Goal: Transaction & Acquisition: Book appointment/travel/reservation

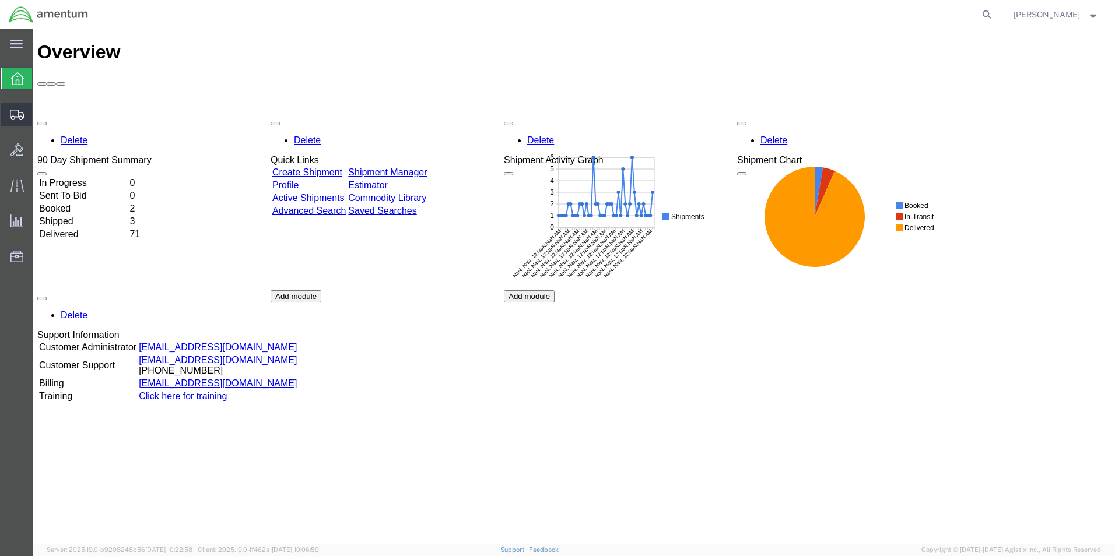
click at [15, 118] on icon at bounding box center [17, 115] width 14 height 10
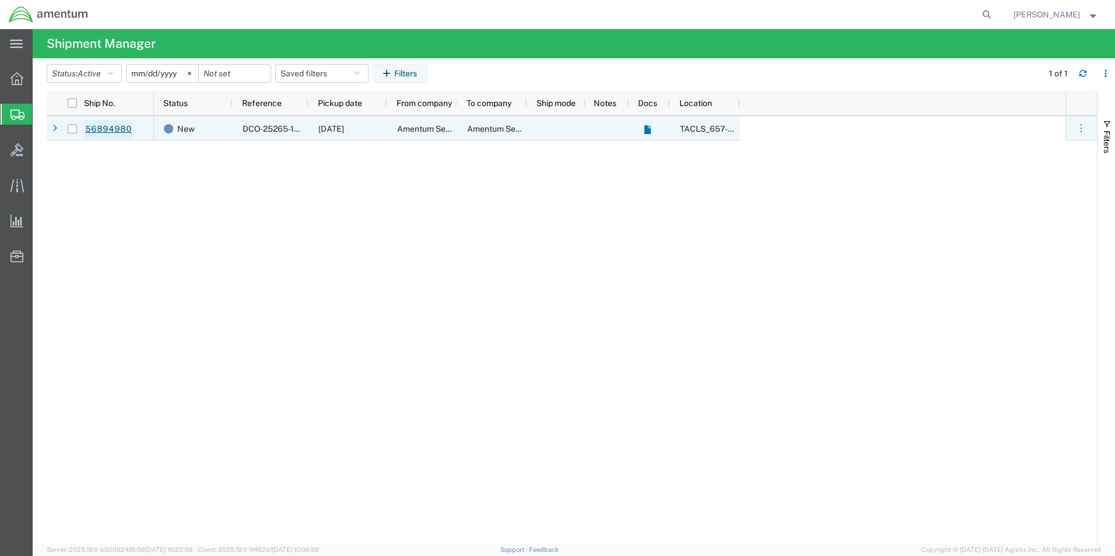
click at [114, 129] on link "56894980" at bounding box center [109, 129] width 48 height 19
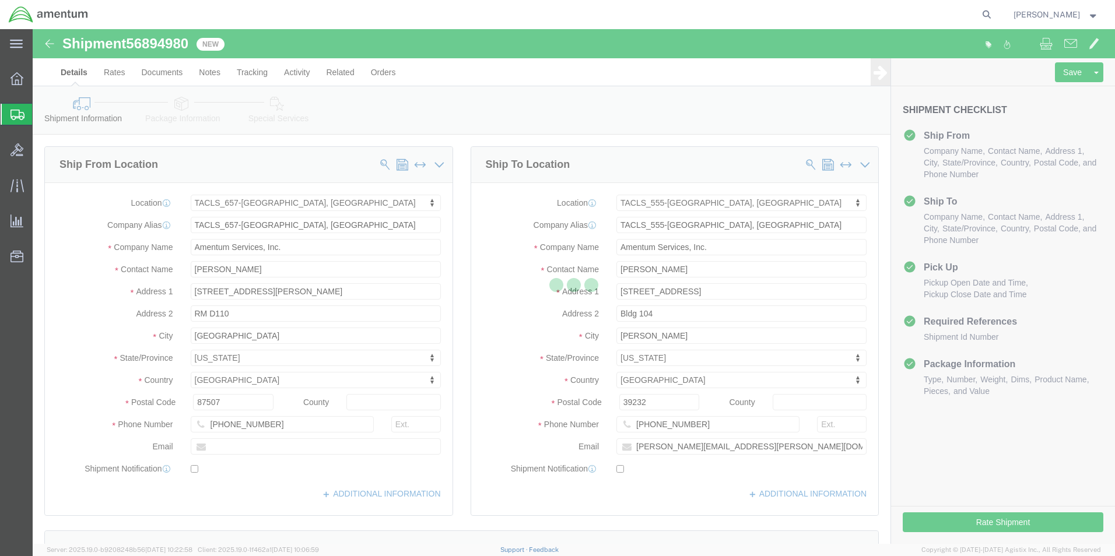
select select "42728"
select select "42696"
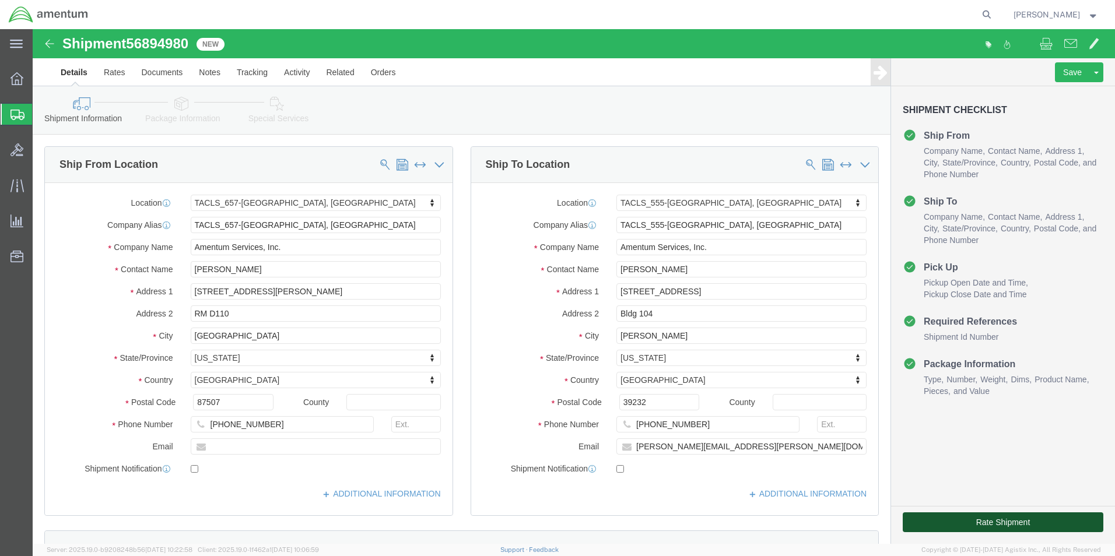
click button "Rate Shipment"
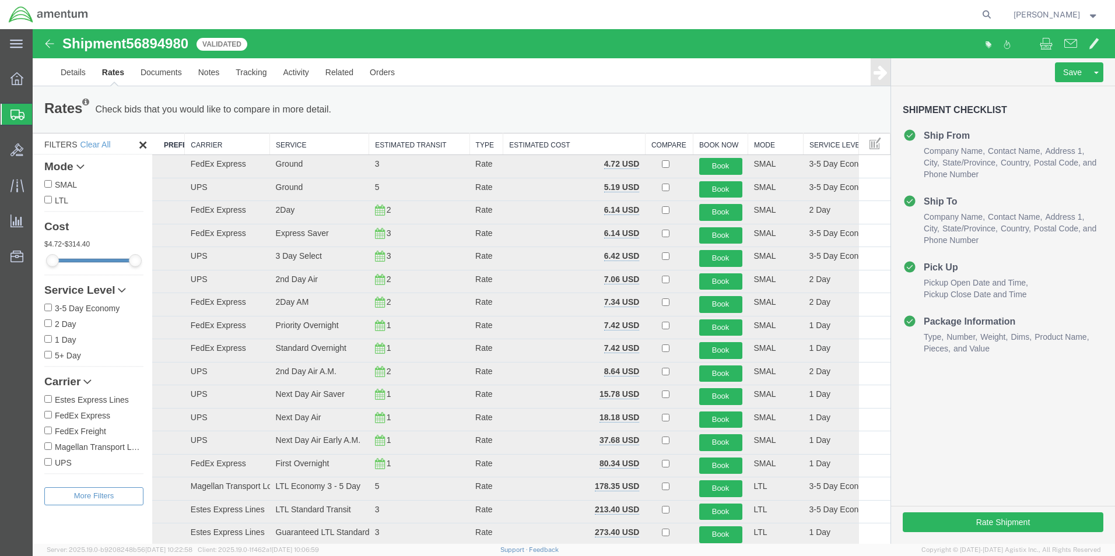
click at [78, 418] on label "FedEx Express" at bounding box center [93, 415] width 99 height 13
click at [52, 418] on input "FedEx Express" at bounding box center [48, 415] width 8 height 8
checkbox input "true"
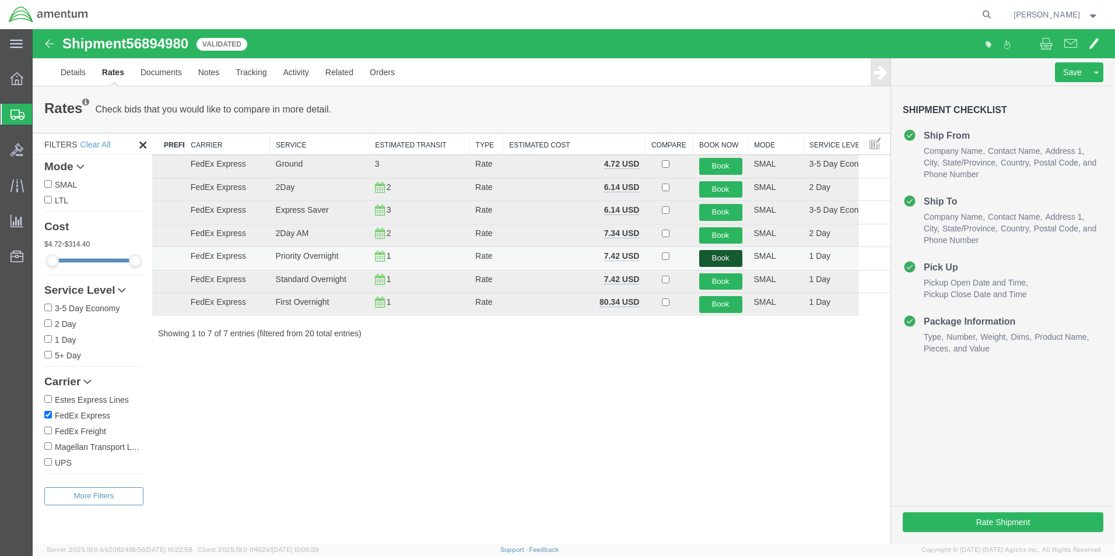
click at [721, 258] on button "Book" at bounding box center [720, 258] width 43 height 17
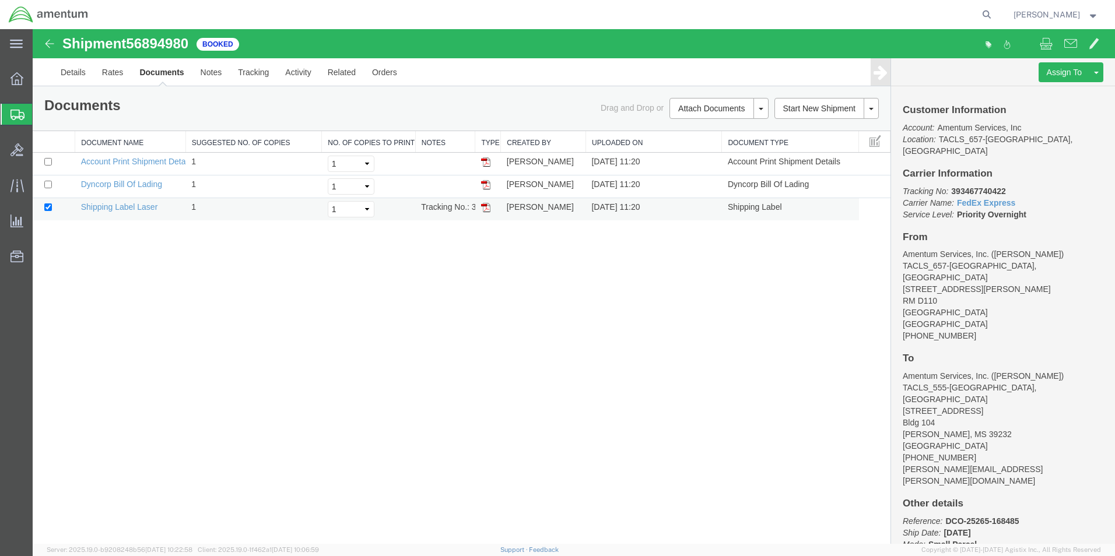
click at [486, 209] on img at bounding box center [485, 207] width 9 height 9
click at [11, 113] on icon at bounding box center [17, 115] width 14 height 10
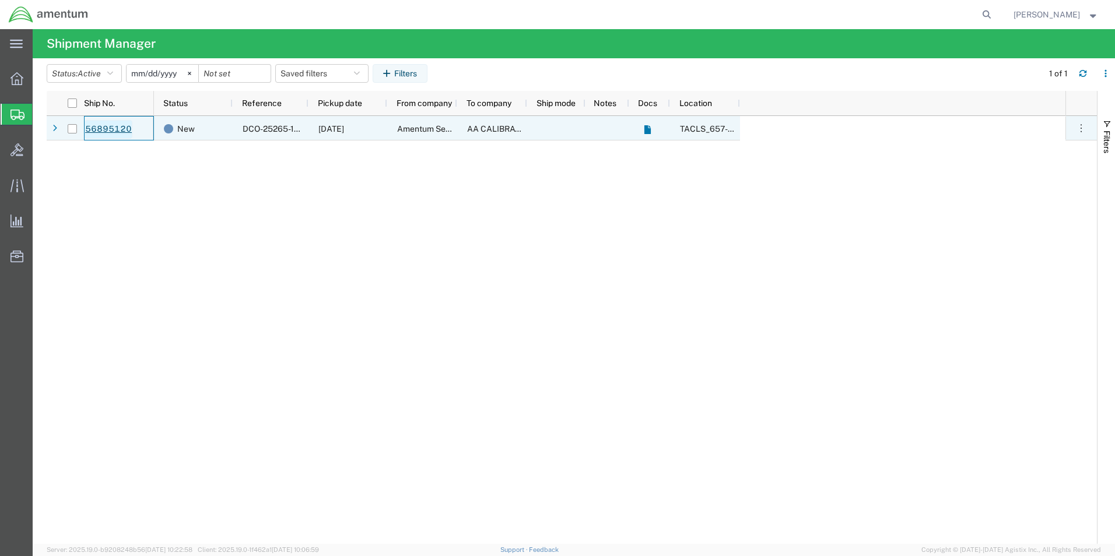
click at [102, 133] on link "56895120" at bounding box center [109, 129] width 48 height 19
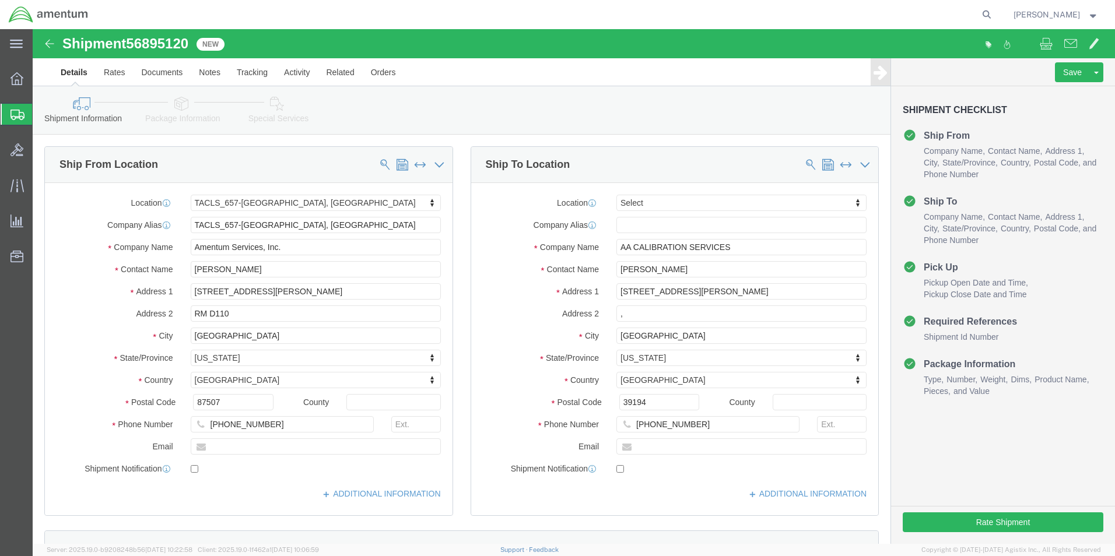
select select "42728"
select select
click button "Rate Shipment"
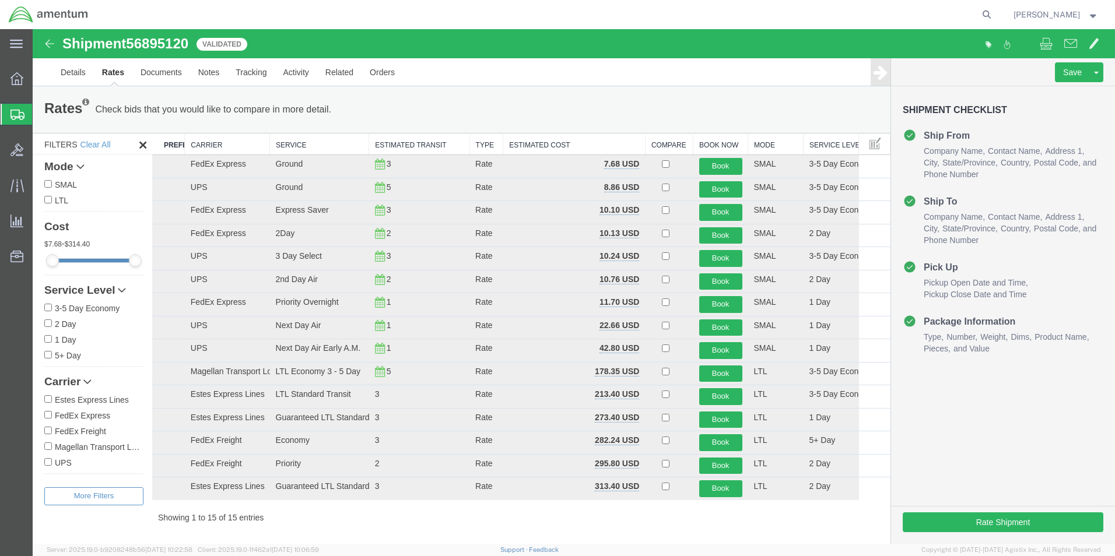
click at [83, 419] on label "FedEx Express" at bounding box center [93, 415] width 99 height 13
click at [52, 419] on input "FedEx Express" at bounding box center [48, 415] width 8 height 8
checkbox input "true"
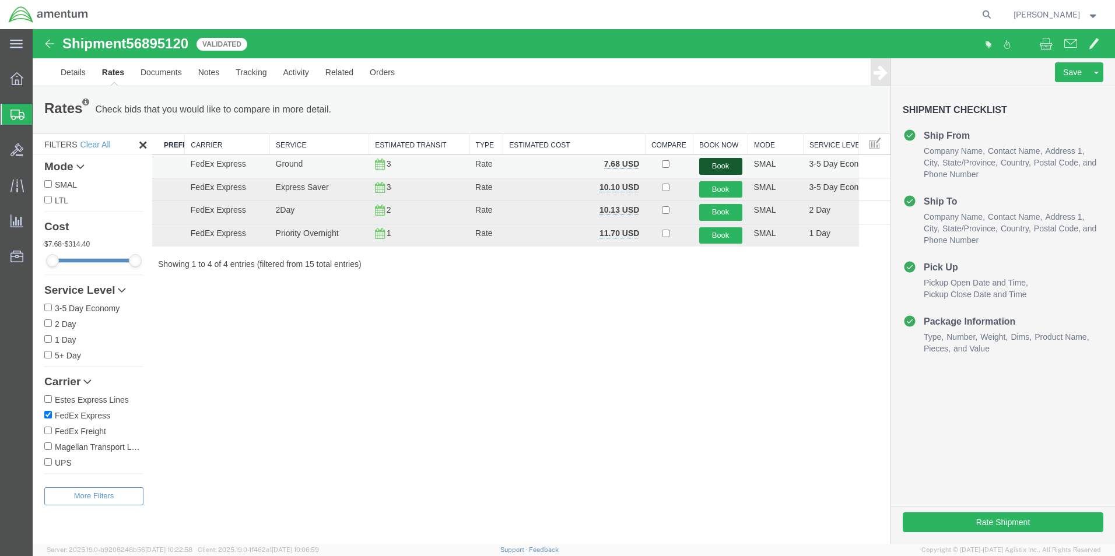
click at [731, 166] on button "Book" at bounding box center [720, 166] width 43 height 17
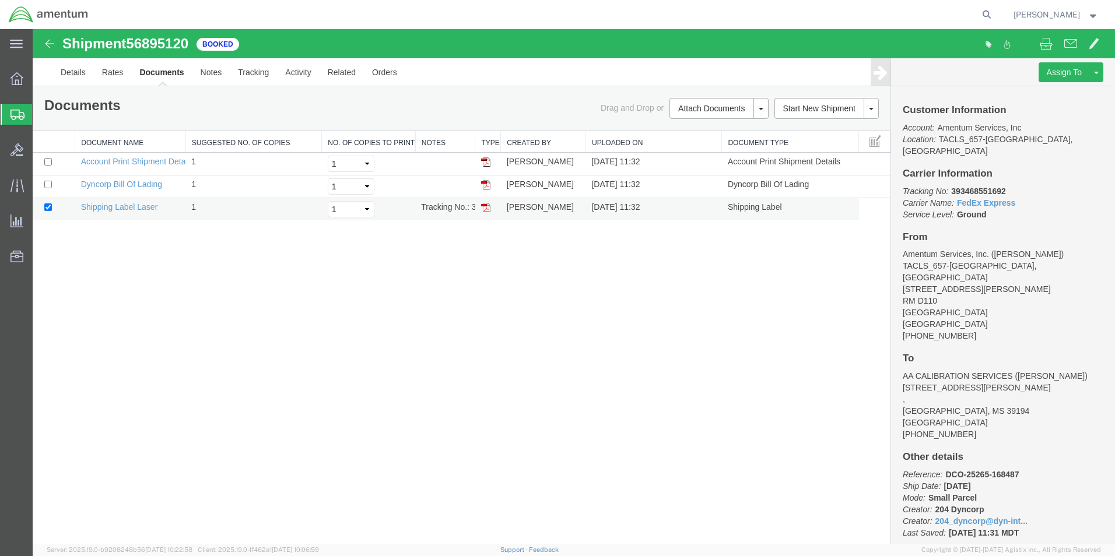
click at [485, 211] on img at bounding box center [485, 207] width 9 height 9
click at [12, 116] on icon at bounding box center [17, 115] width 14 height 10
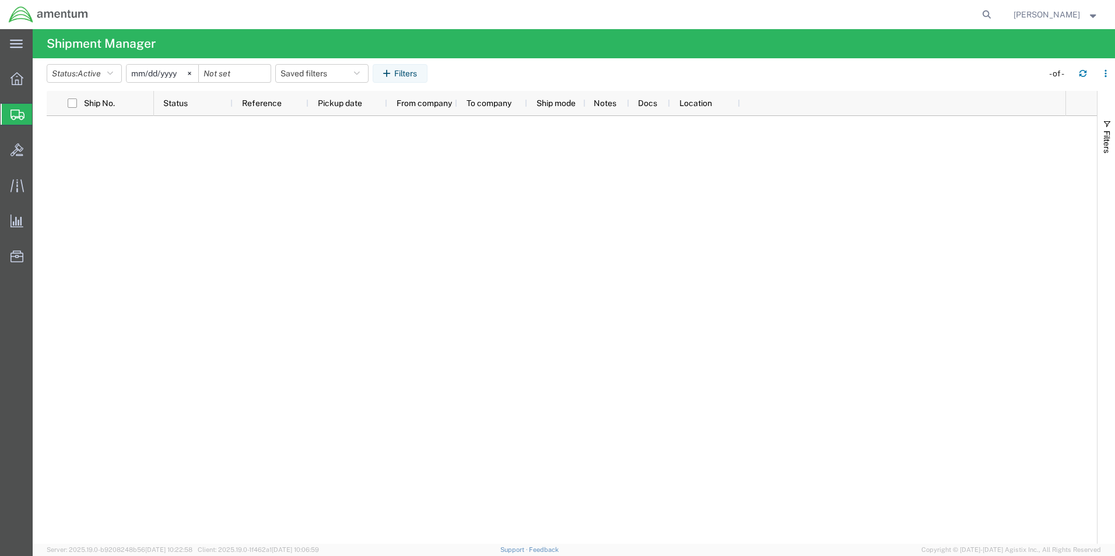
click at [17, 118] on icon at bounding box center [17, 115] width 14 height 10
click at [0, 0] on span "Shipment Manager" at bounding box center [0, 0] width 0 height 0
click at [1095, 16] on strong "button" at bounding box center [1093, 14] width 10 height 4
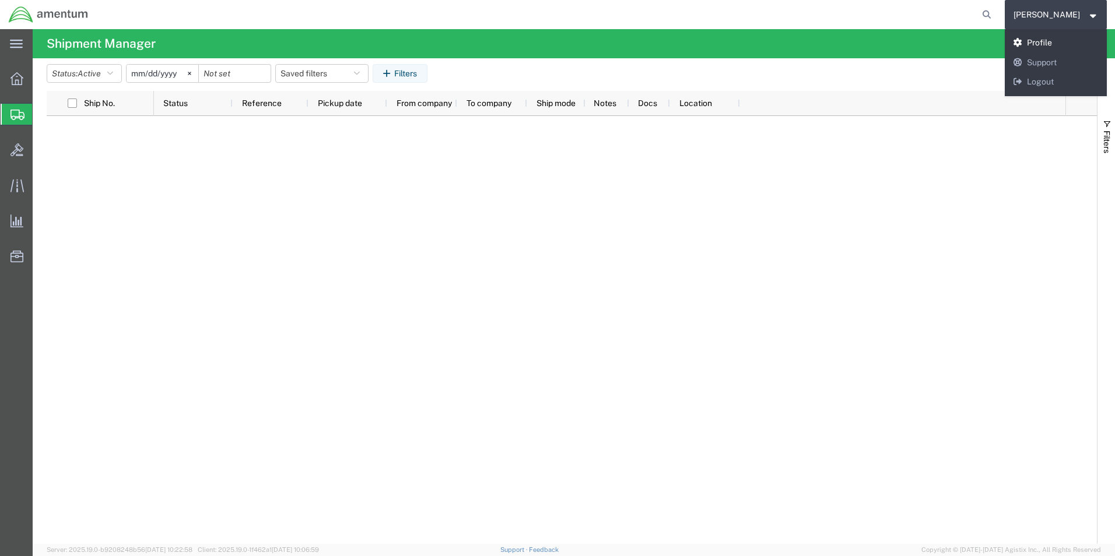
click at [1046, 45] on link "Profile" at bounding box center [1056, 43] width 103 height 20
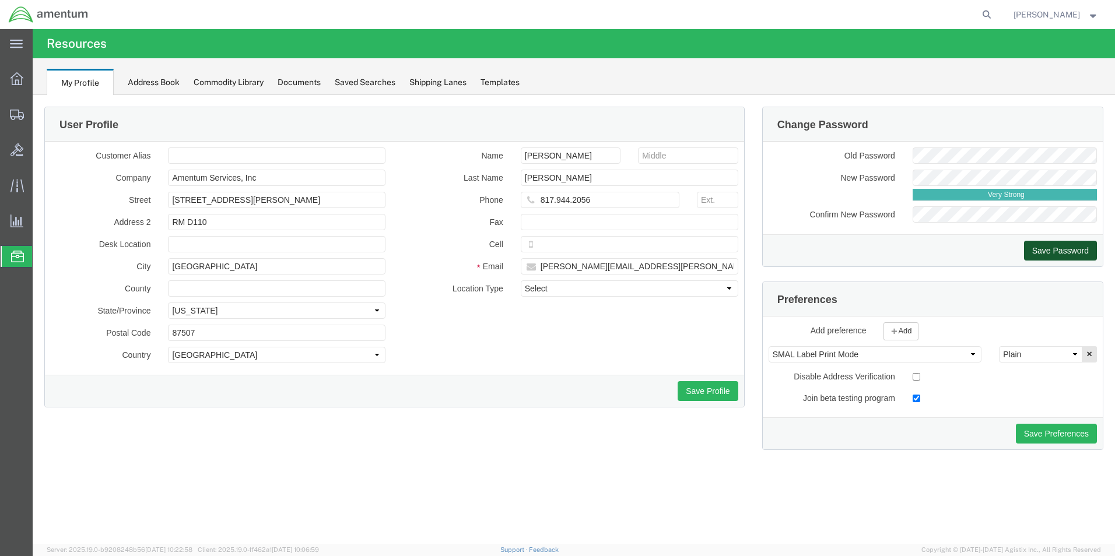
click at [1045, 250] on button "Save Password" at bounding box center [1060, 251] width 73 height 20
click at [17, 115] on icon at bounding box center [17, 115] width 14 height 10
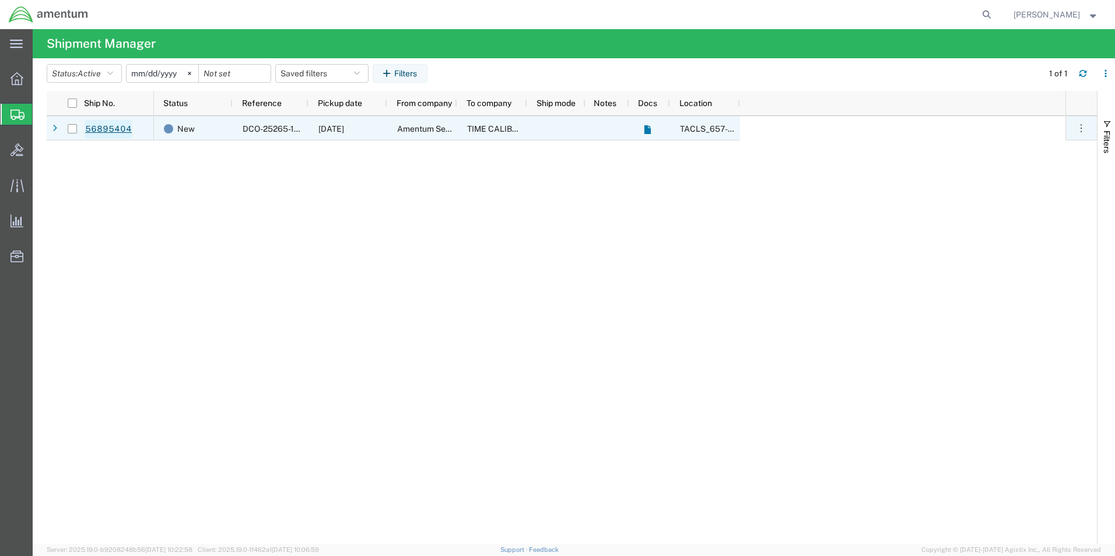
click at [99, 125] on link "56895404" at bounding box center [109, 129] width 48 height 19
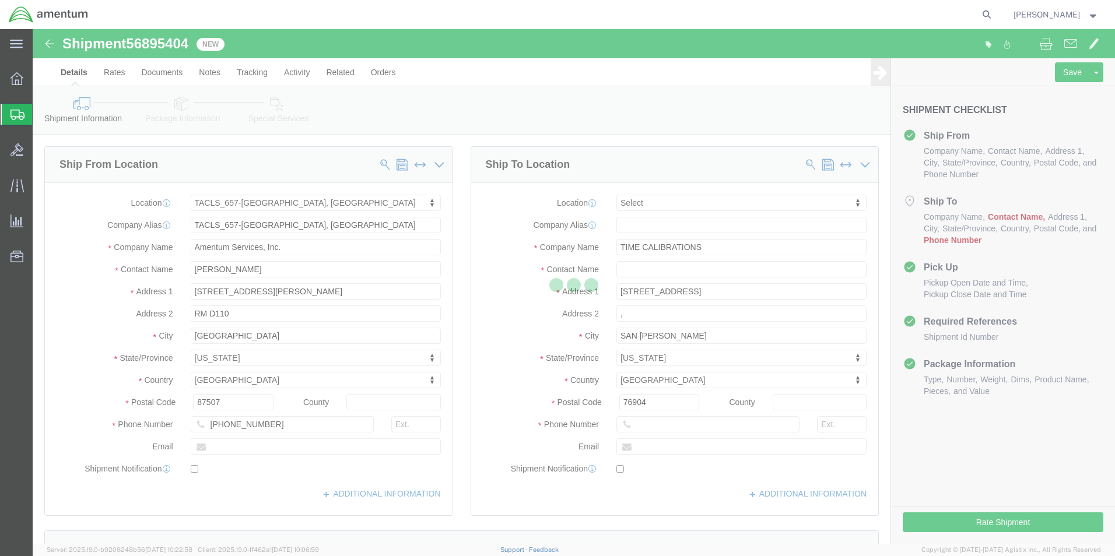
select select "42728"
select select
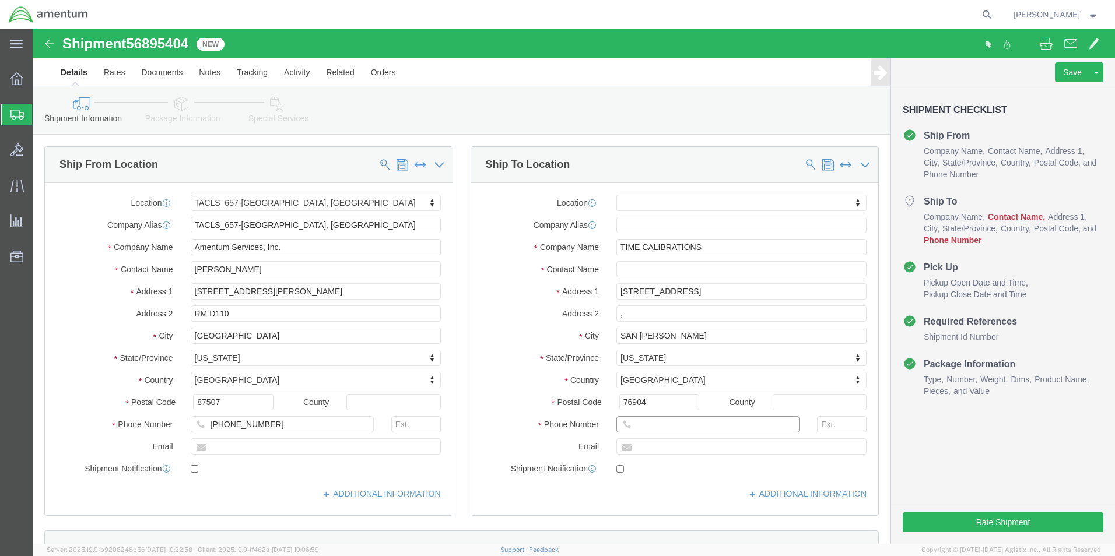
click input "text"
paste input "[PHONE_NUMBER]"
type input "[PHONE_NUMBER]"
click input "text"
type input "t"
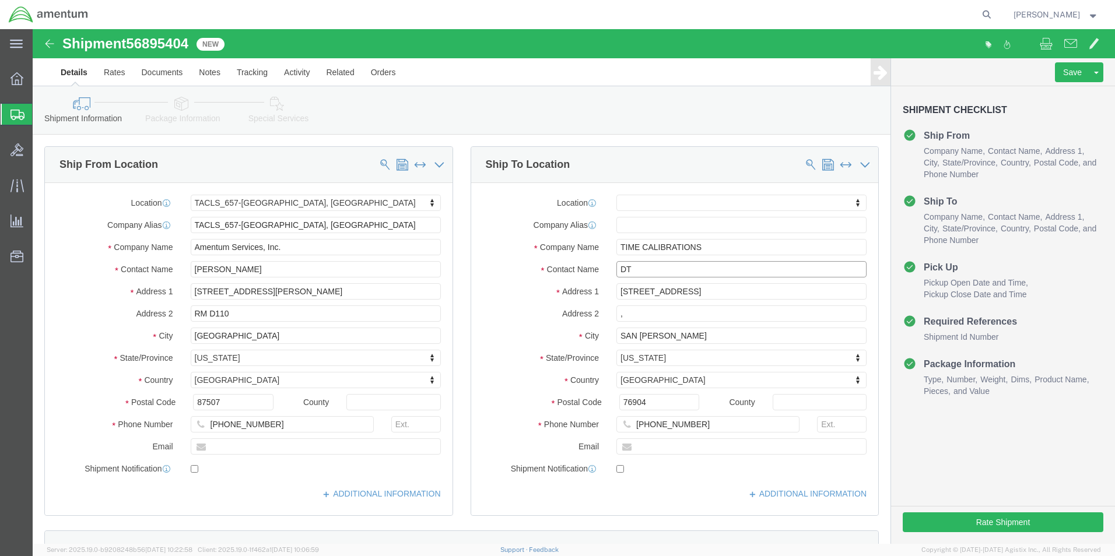
type input "D"
type input "[PERSON_NAME]"
click p "- Time Calibrations - ([PERSON_NAME]) [STREET_ADDRESS]"
select select "[GEOGRAPHIC_DATA]"
type input "[PERSON_NAME]"
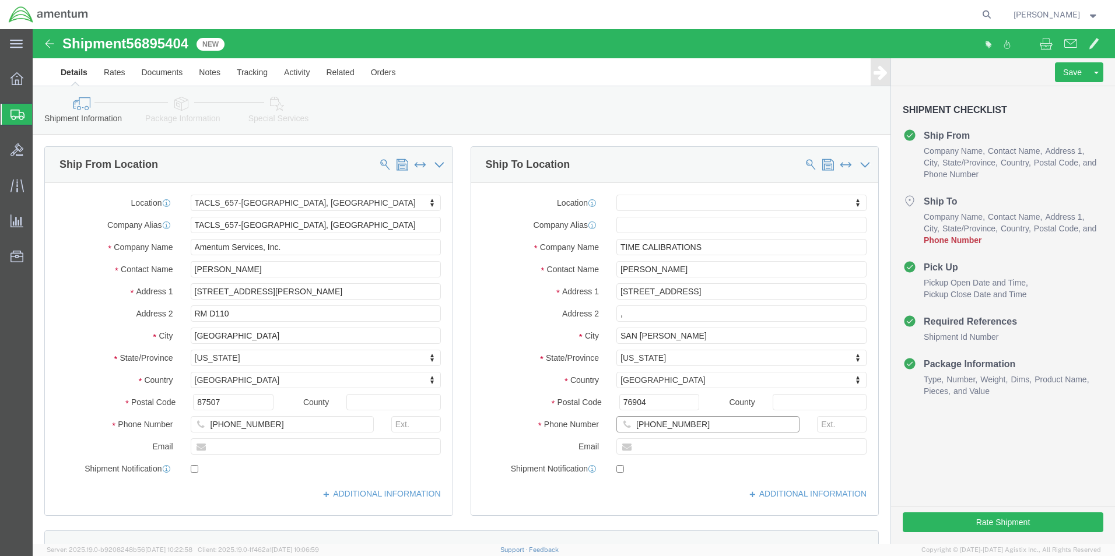
click input "[PHONE_NUMBER]"
paste input "text"
type input "[PHONE_NUMBER]"
click button "Rate Shipment"
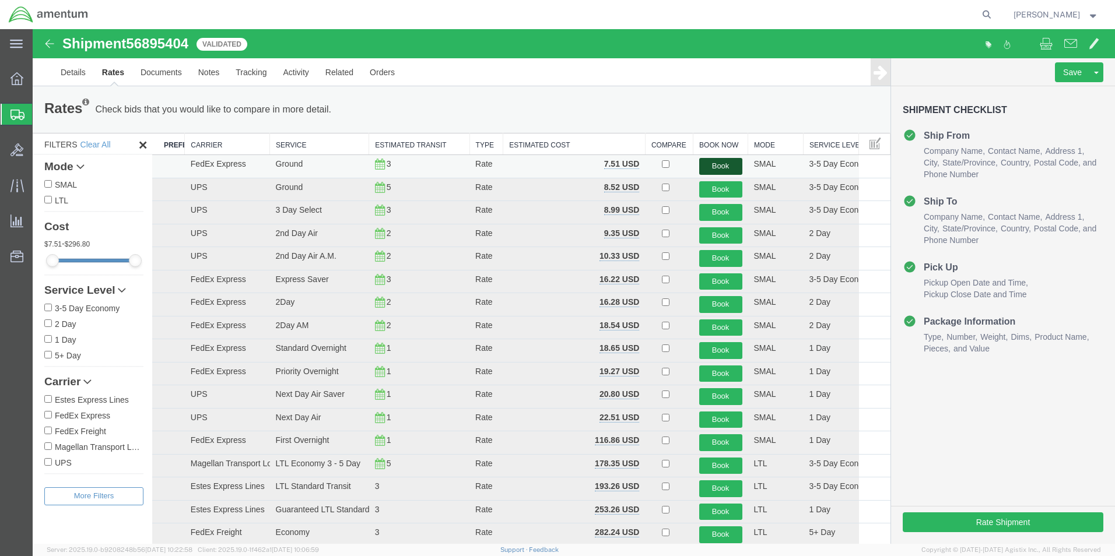
click at [723, 167] on button "Book" at bounding box center [720, 166] width 43 height 17
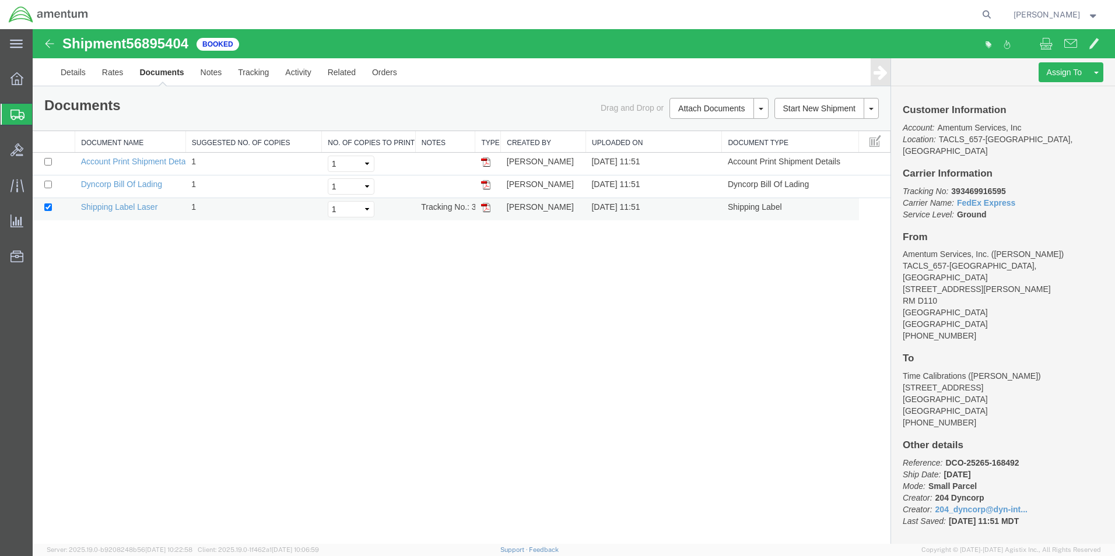
click at [489, 209] on img at bounding box center [485, 207] width 9 height 9
click at [17, 113] on icon at bounding box center [17, 115] width 14 height 10
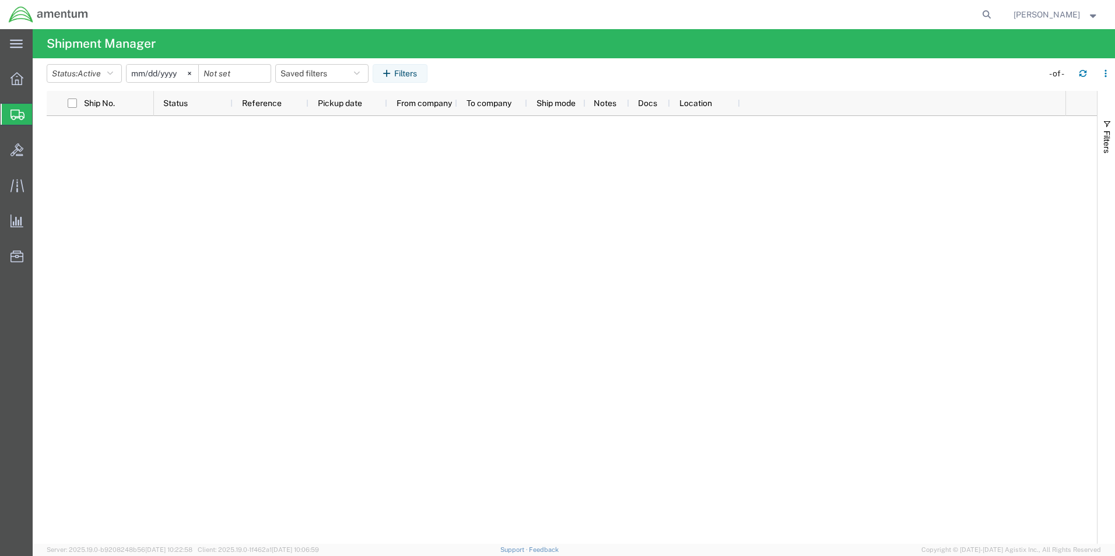
click at [0, 0] on span "Shipment Manager" at bounding box center [0, 0] width 0 height 0
click at [118, 76] on button "Status: Active" at bounding box center [84, 73] width 75 height 19
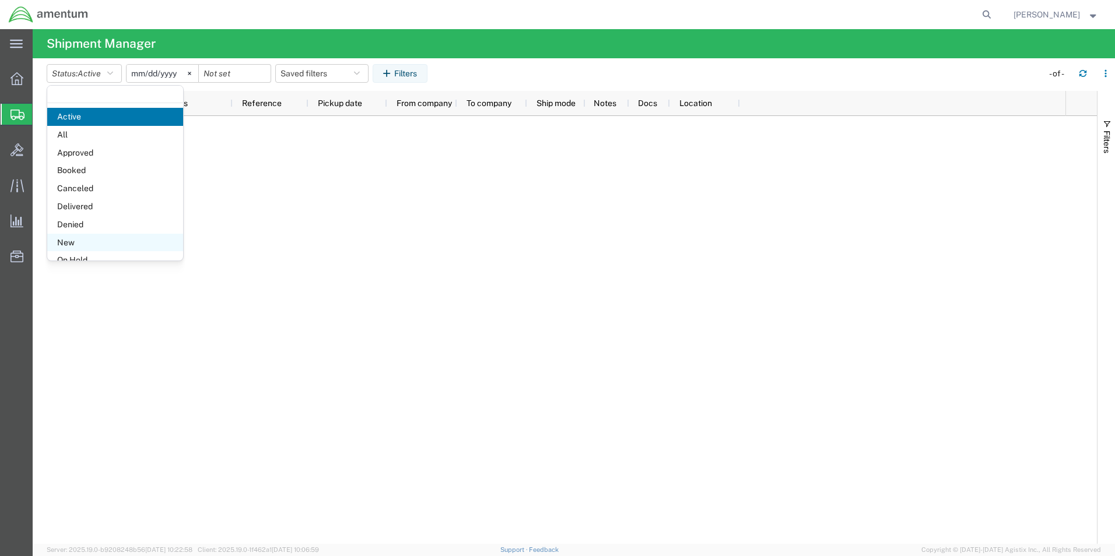
click at [87, 239] on span "New" at bounding box center [115, 243] width 136 height 18
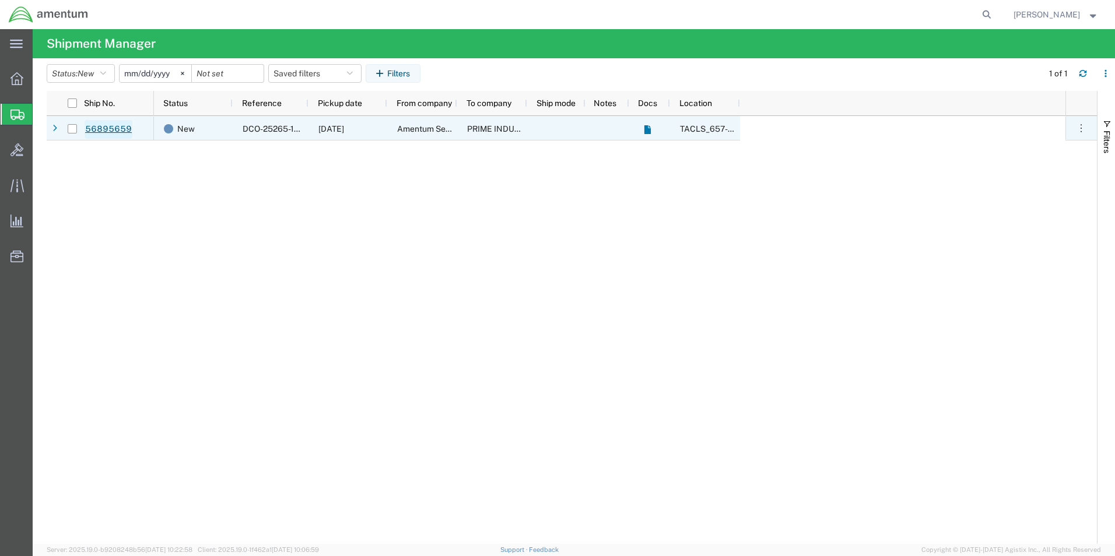
click at [114, 125] on link "56895659" at bounding box center [109, 129] width 48 height 19
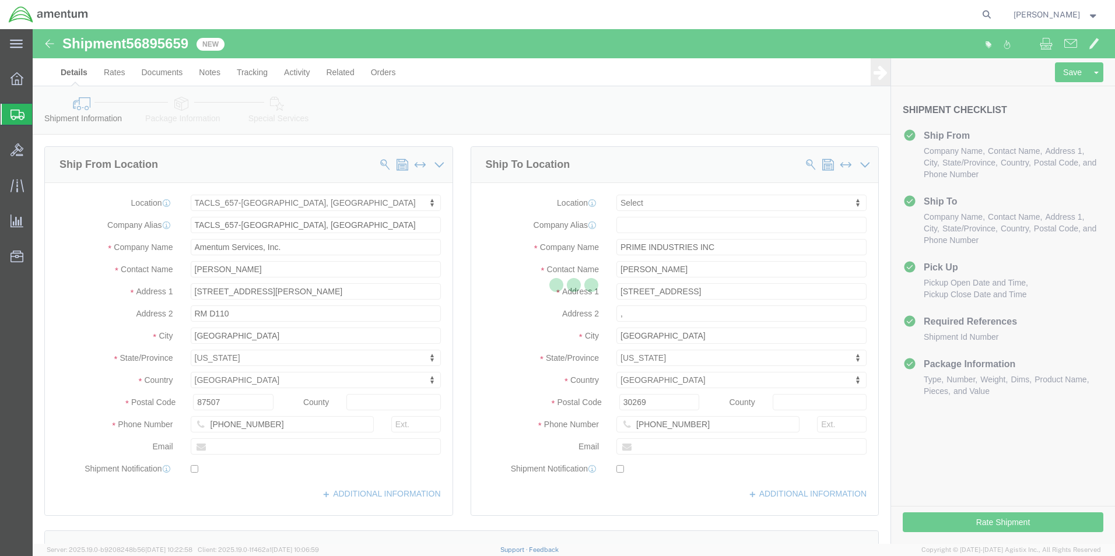
select select "42728"
select select
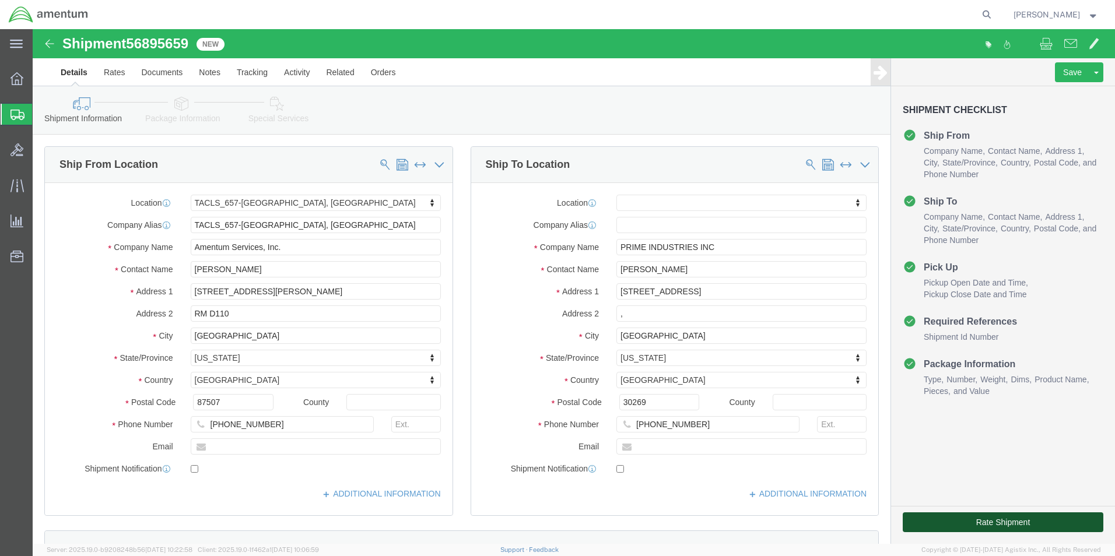
click button "Rate Shipment"
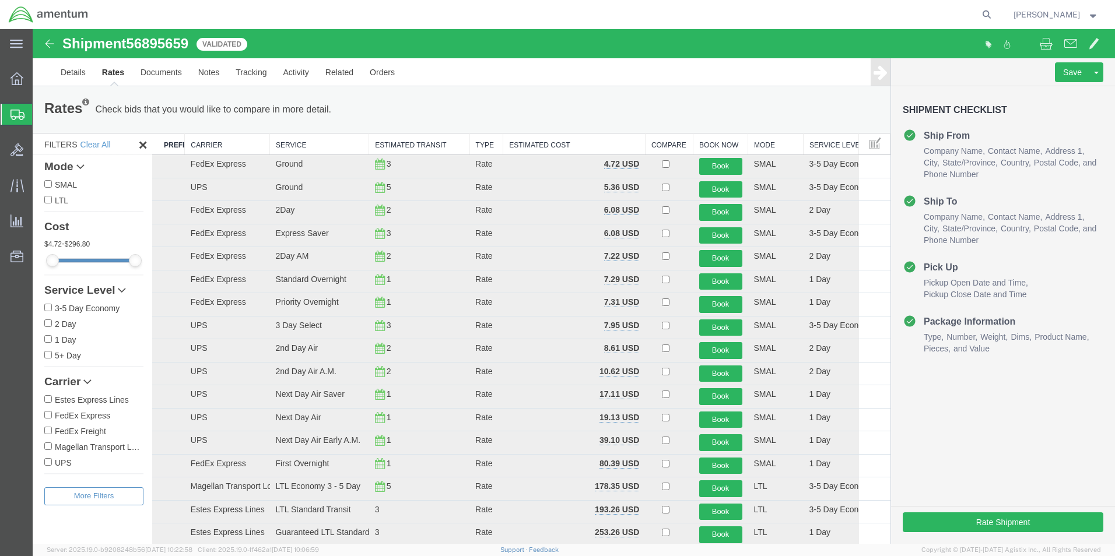
click at [100, 418] on label "FedEx Express" at bounding box center [93, 415] width 99 height 13
click at [52, 418] on input "FedEx Express" at bounding box center [48, 415] width 8 height 8
checkbox input "true"
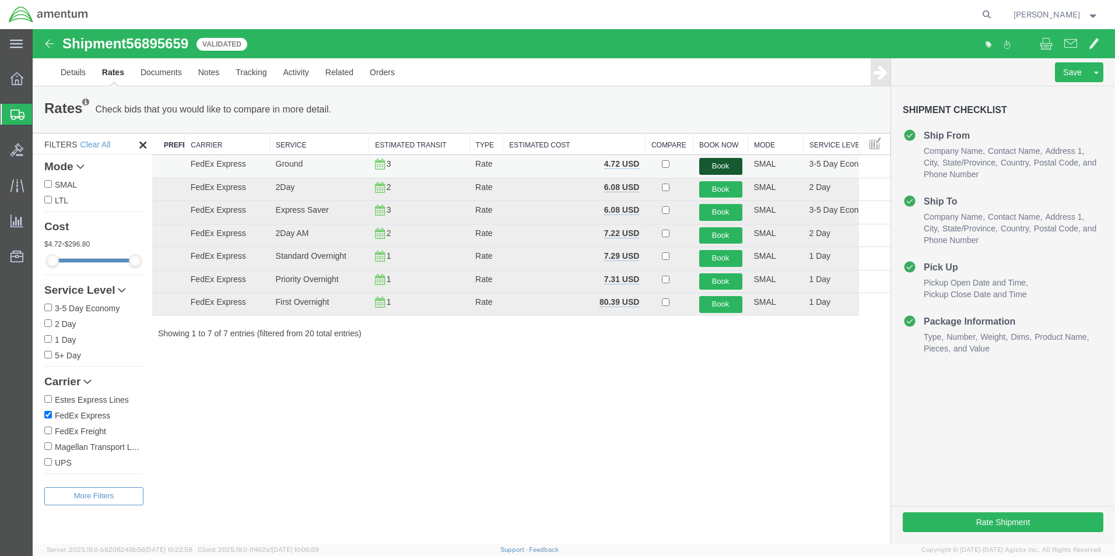
click at [713, 167] on button "Book" at bounding box center [720, 166] width 43 height 17
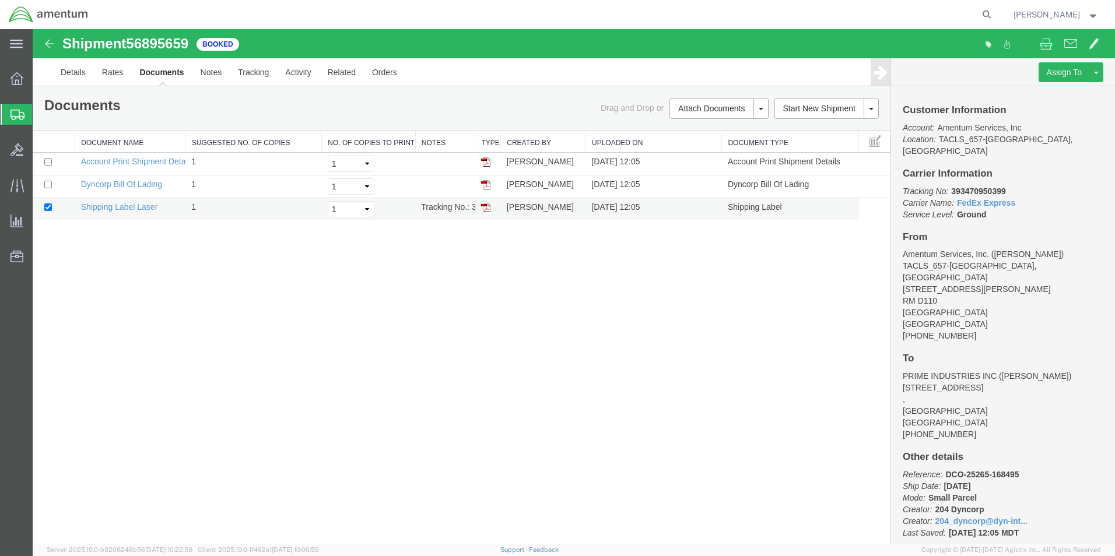
click at [487, 209] on img at bounding box center [485, 207] width 9 height 9
click at [16, 111] on icon at bounding box center [17, 115] width 14 height 10
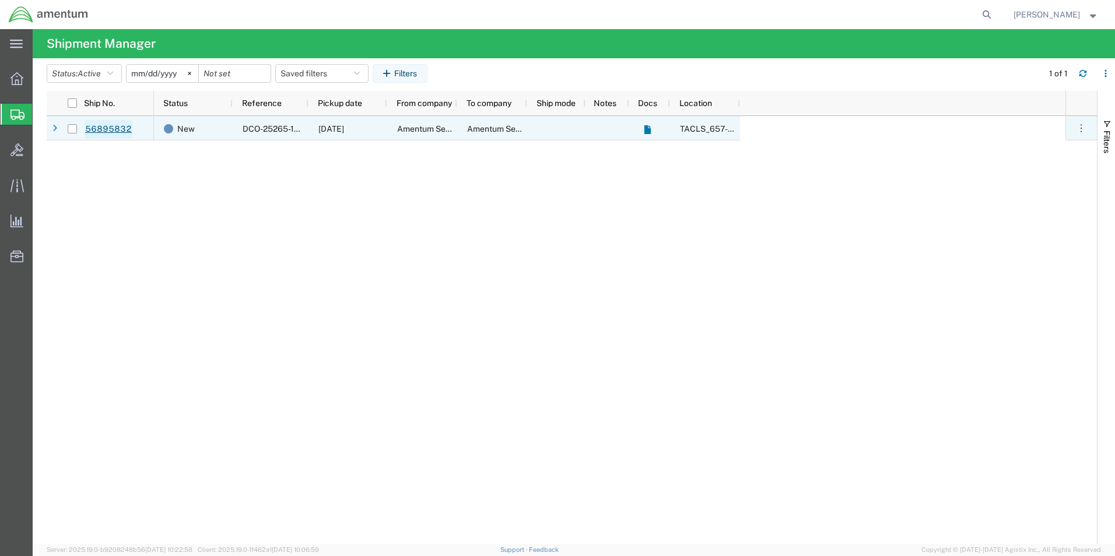
click at [108, 122] on link "56895832" at bounding box center [109, 129] width 48 height 19
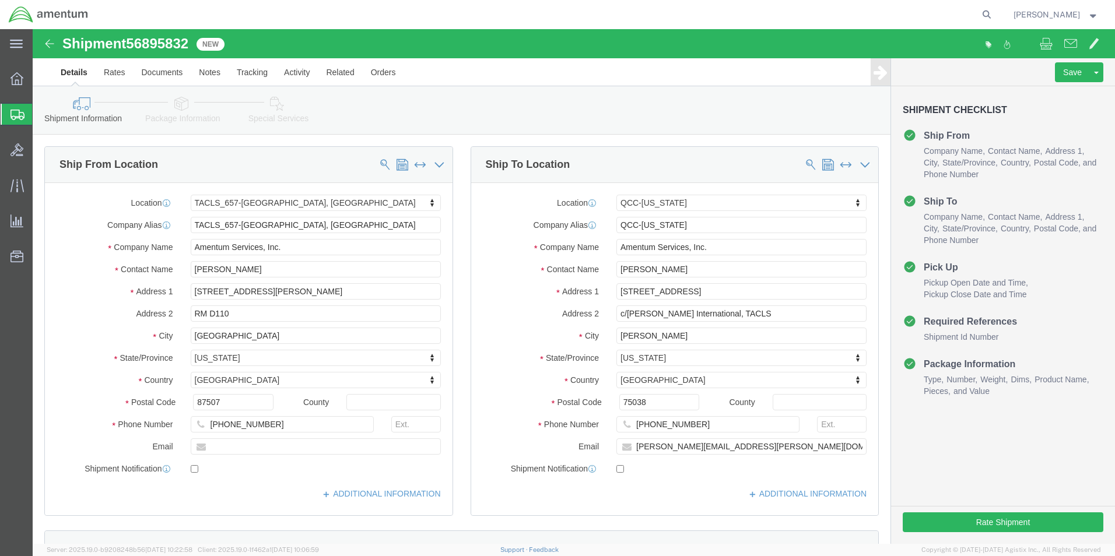
select select "42728"
select select "42668"
click button "Rate Shipment"
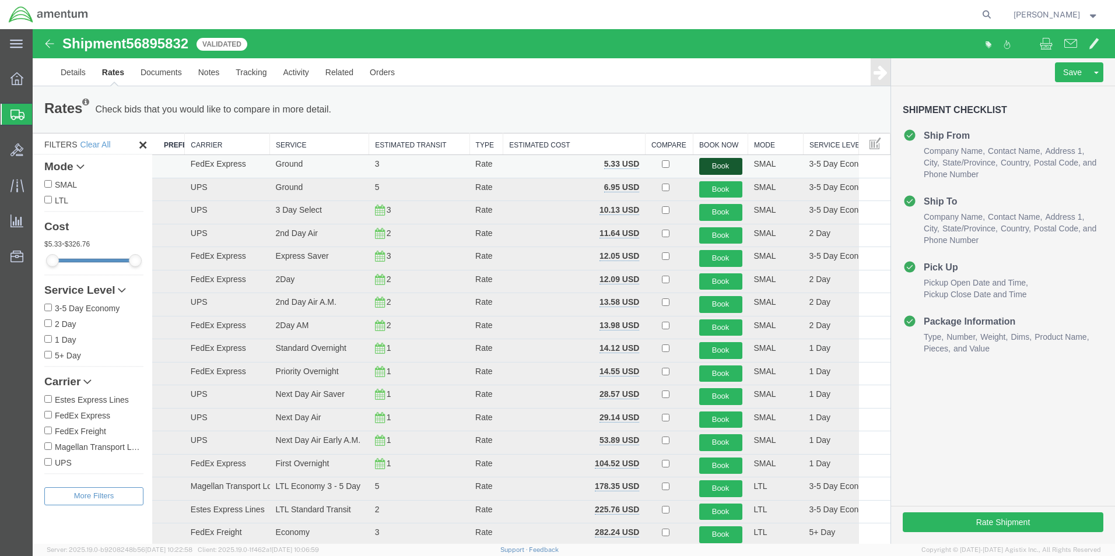
click at [713, 164] on button "Book" at bounding box center [720, 166] width 43 height 17
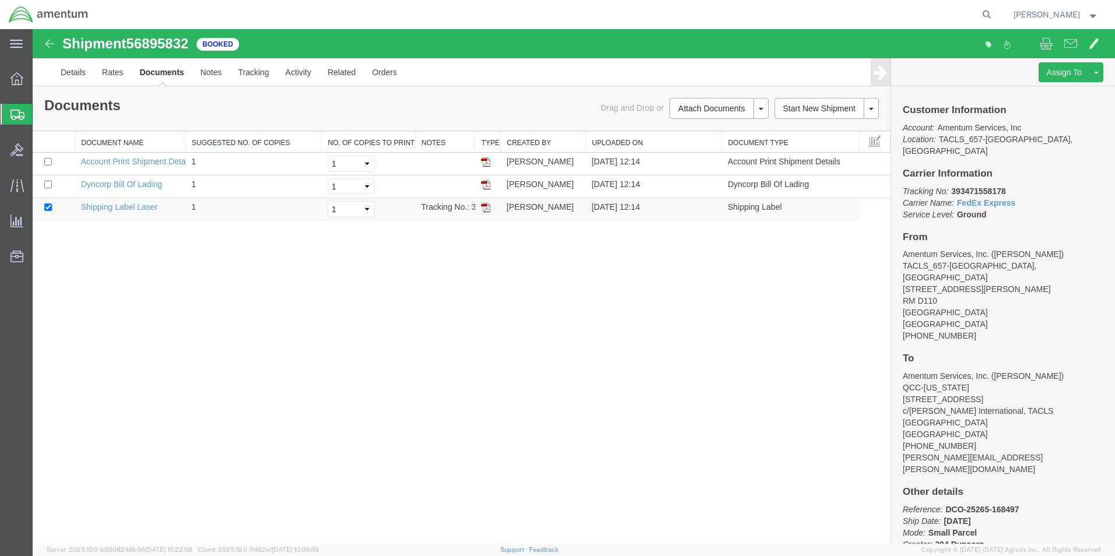
click at [488, 210] on img at bounding box center [485, 207] width 9 height 9
drag, startPoint x: 13, startPoint y: 110, endPoint x: 45, endPoint y: 120, distance: 33.8
click at [13, 110] on icon at bounding box center [17, 115] width 14 height 10
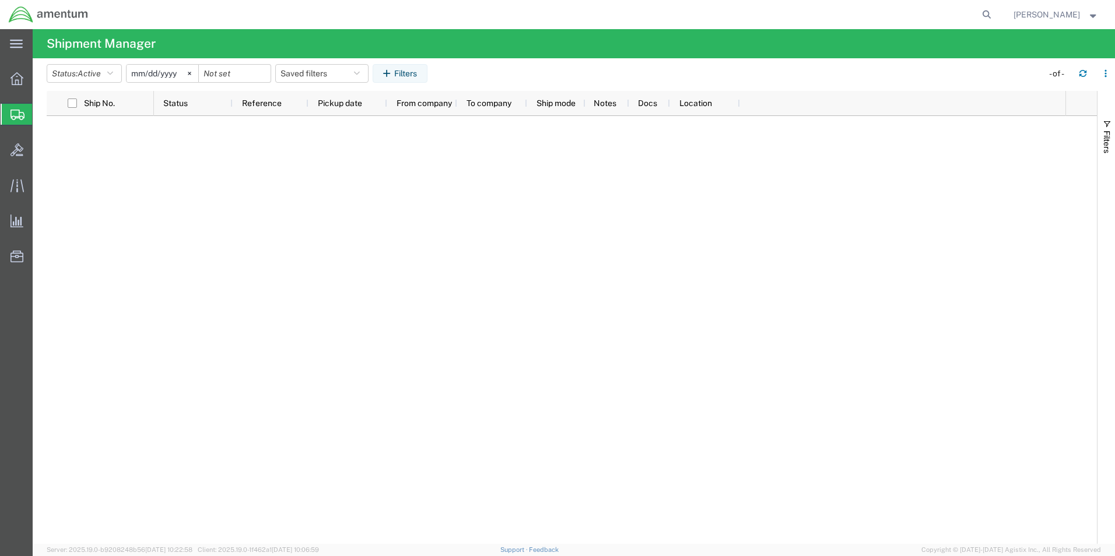
click at [16, 116] on icon at bounding box center [17, 115] width 14 height 10
click at [113, 76] on icon "button" at bounding box center [110, 73] width 6 height 8
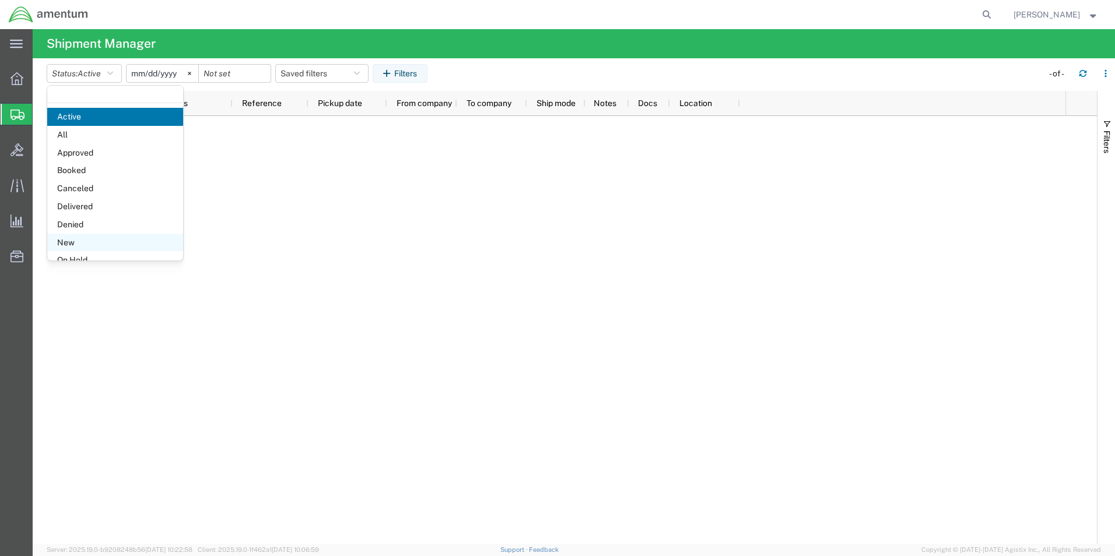
click at [64, 241] on span "New" at bounding box center [115, 243] width 136 height 18
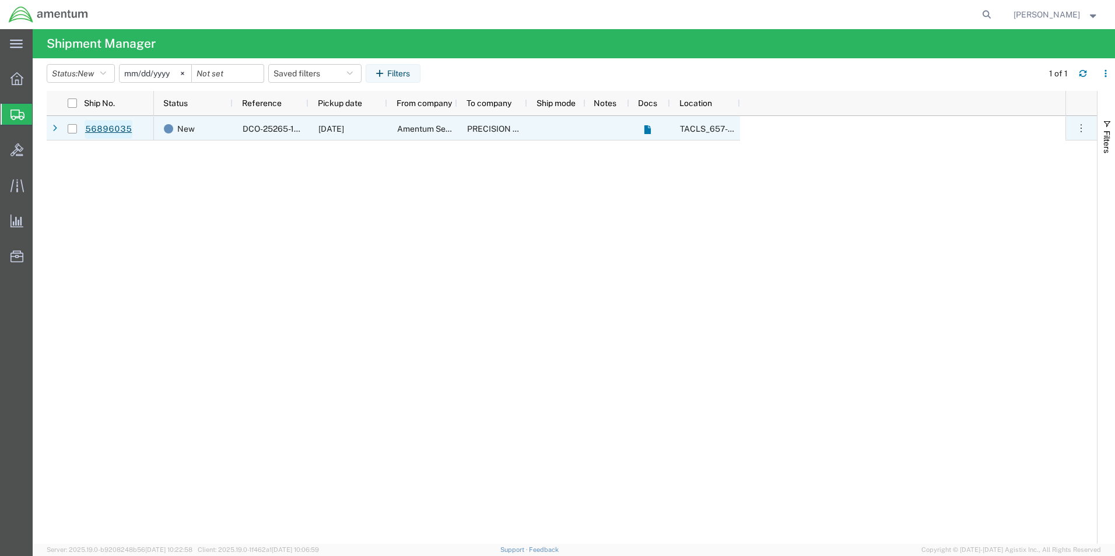
click at [111, 132] on link "56896035" at bounding box center [109, 129] width 48 height 19
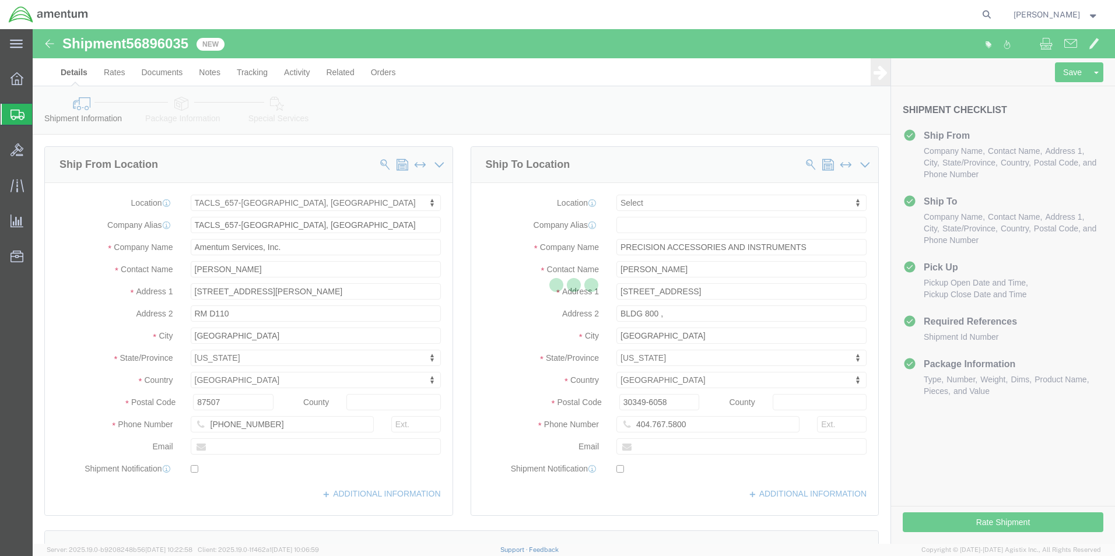
select select "42728"
select select
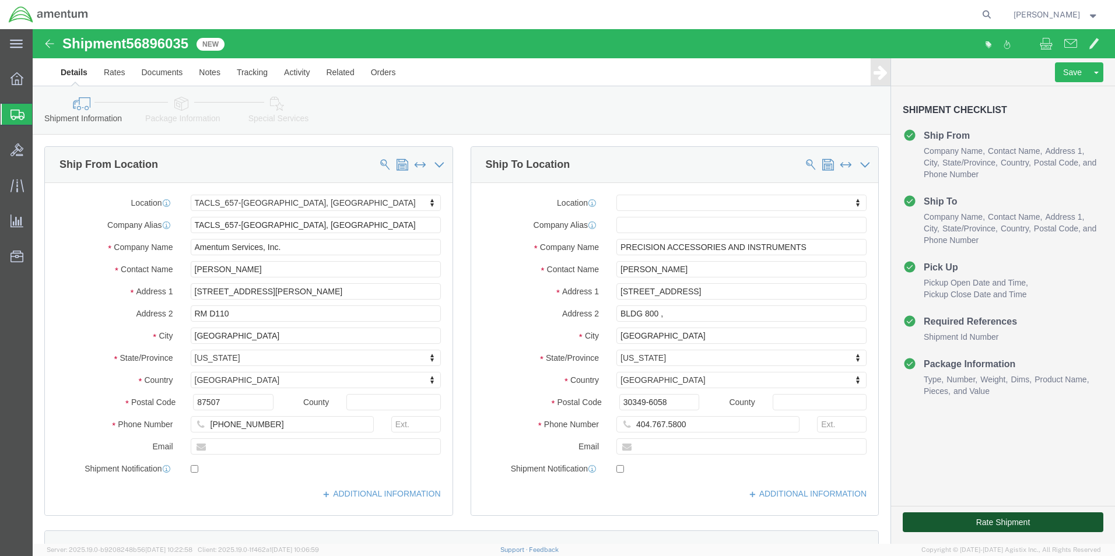
click button "Rate Shipment"
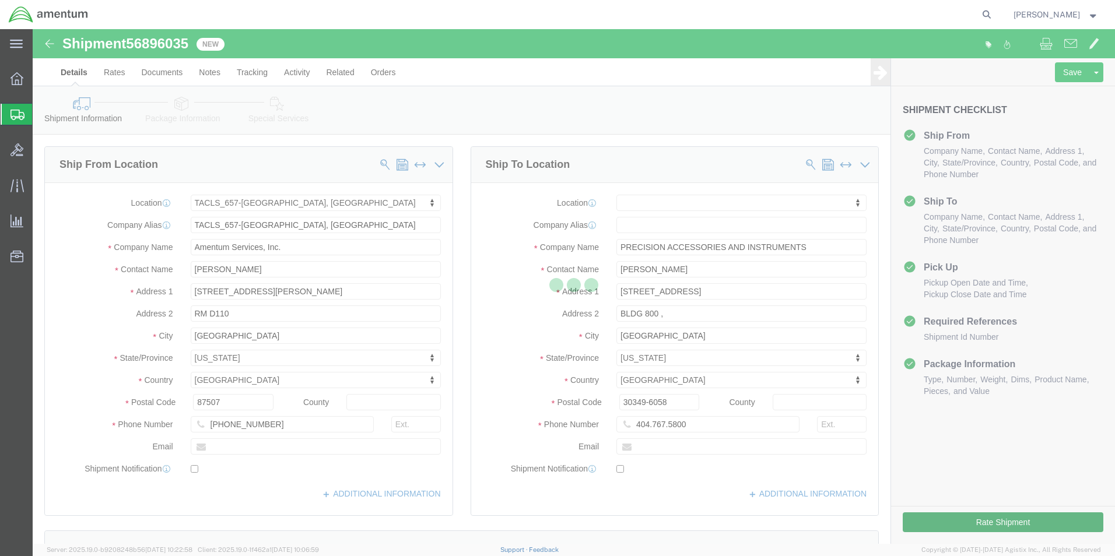
select select "42728"
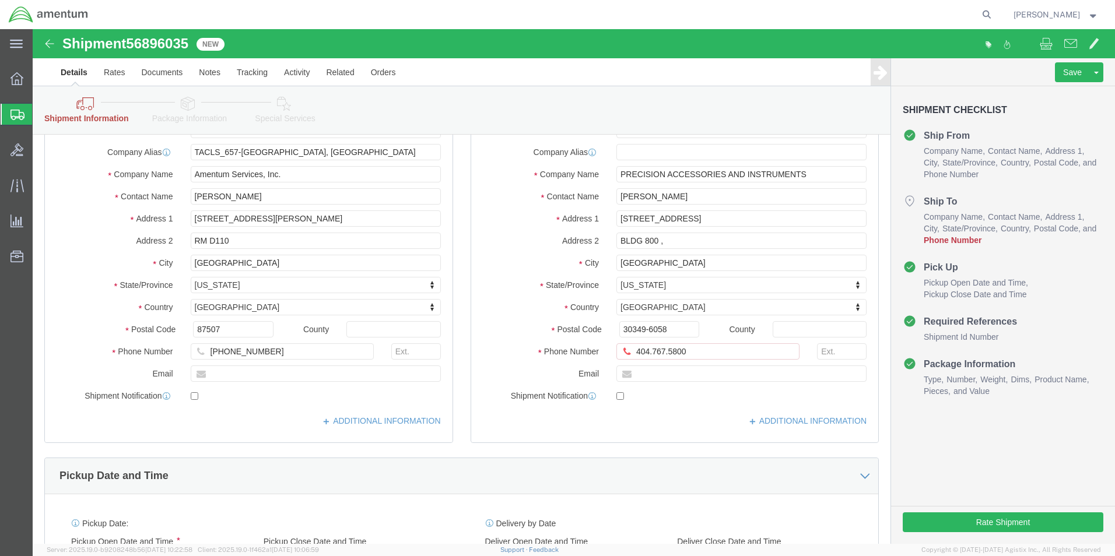
scroll to position [175, 0]
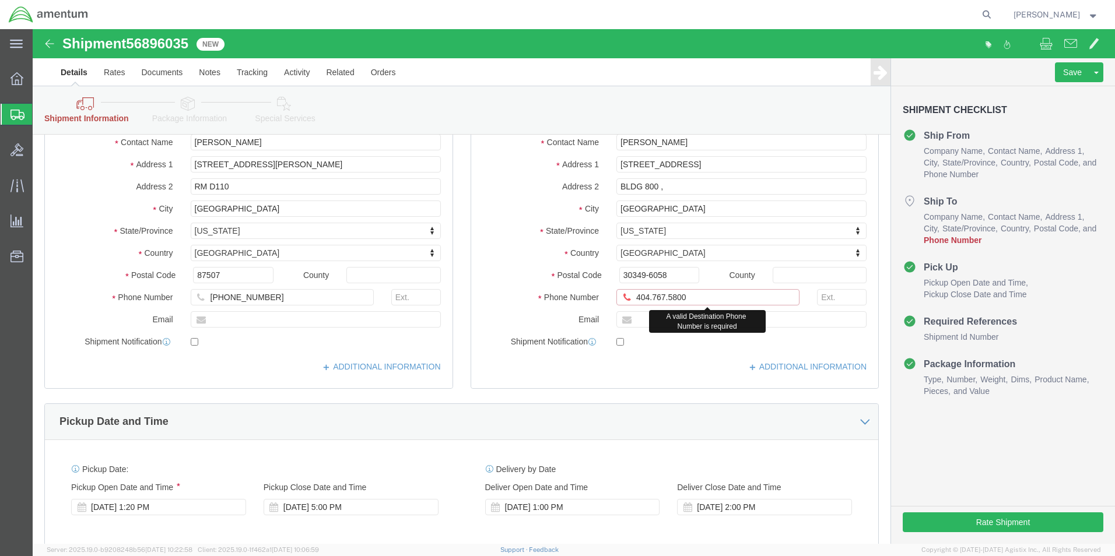
click input "404.767.5800"
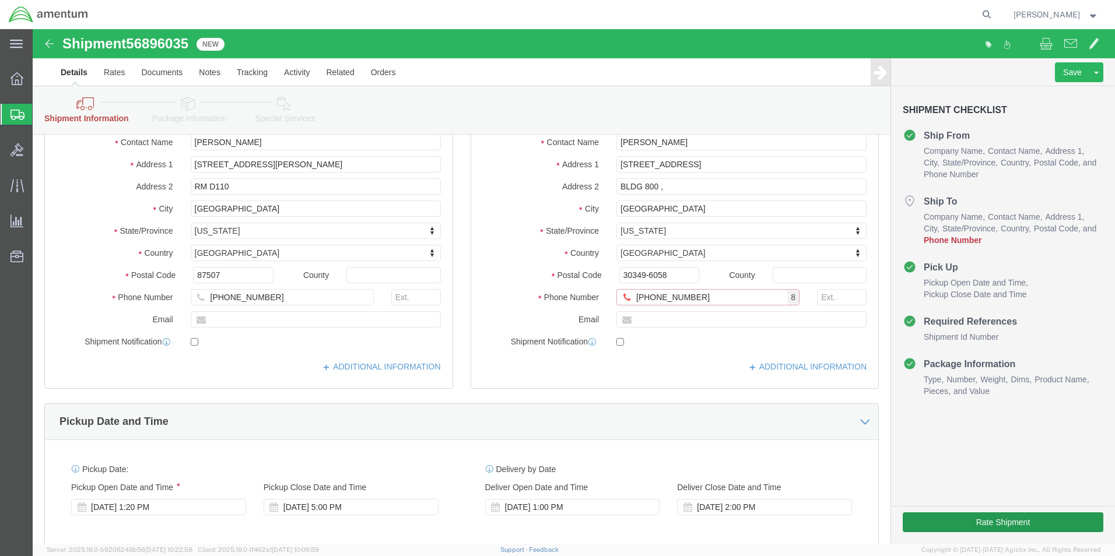
type input "[PHONE_NUMBER]"
click button "Rate Shipment"
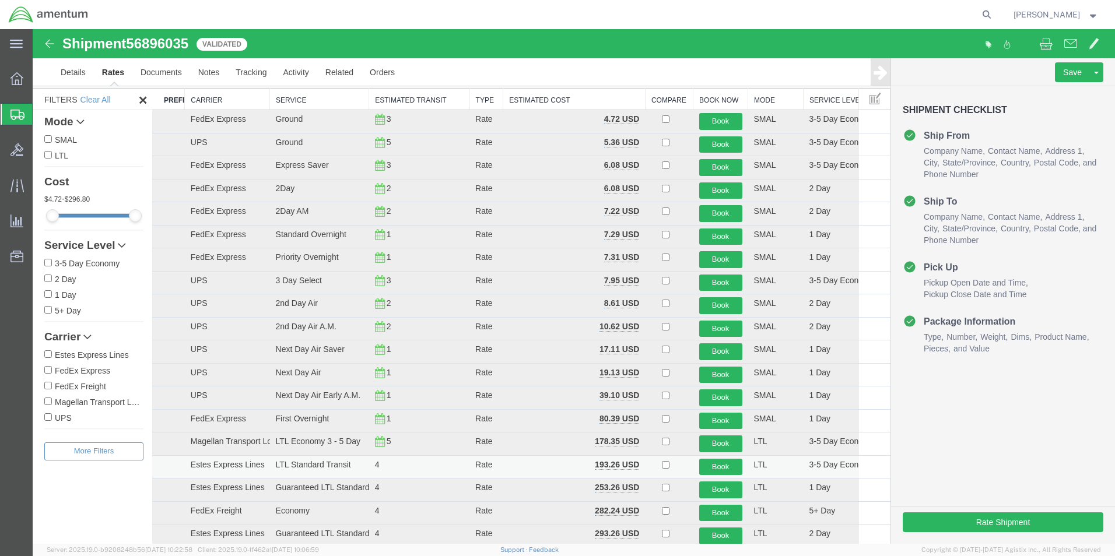
scroll to position [0, 0]
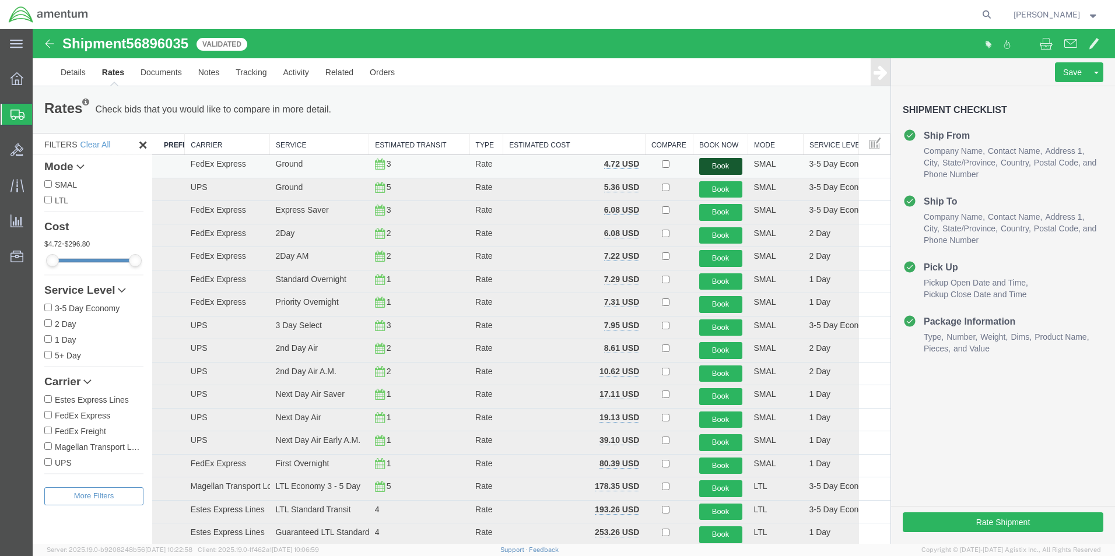
click at [715, 165] on button "Book" at bounding box center [720, 166] width 43 height 17
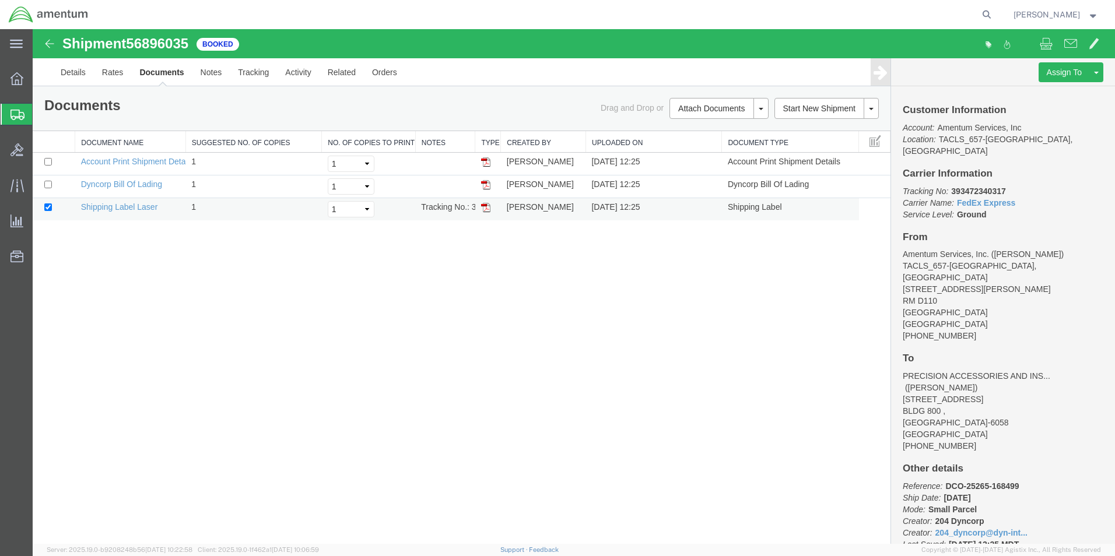
click at [488, 208] on img at bounding box center [485, 207] width 9 height 9
click at [1057, 18] on span "[PERSON_NAME]" at bounding box center [1047, 14] width 66 height 13
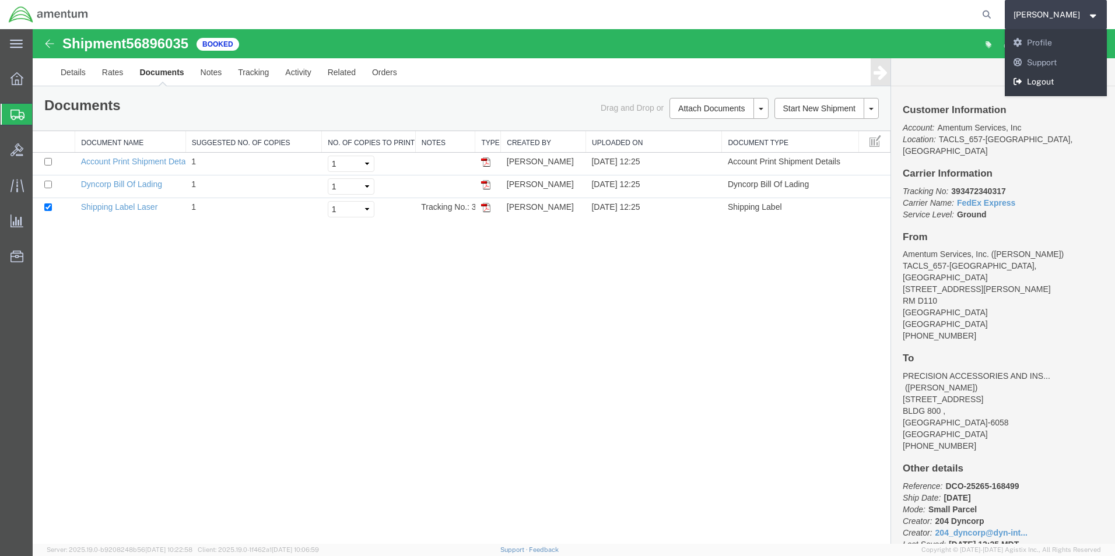
click at [1048, 80] on link "Logout" at bounding box center [1056, 82] width 103 height 20
